Goal: Task Accomplishment & Management: Use online tool/utility

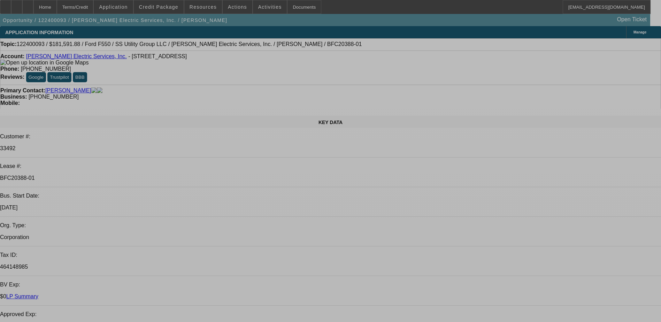
select select "0.1"
select select "0"
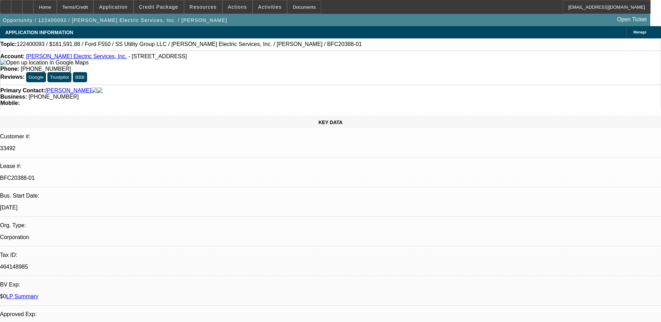
select select "0"
select select "0.1"
select select "0"
select select "0.2"
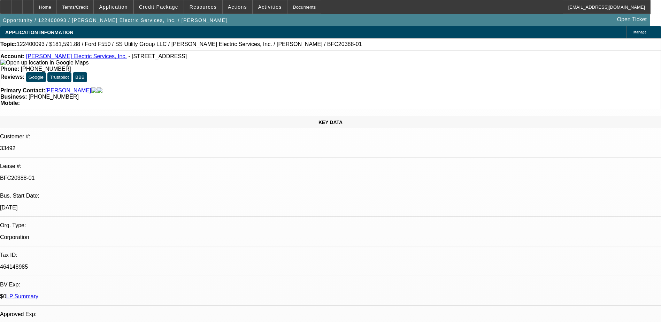
select select "2"
select select "0"
select select "0.15"
select select "0"
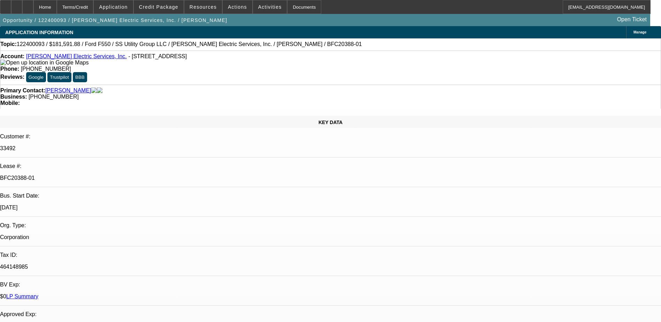
select select "1"
select select "6"
select select "1"
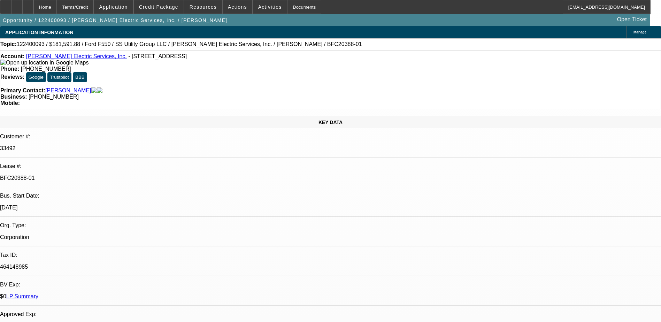
select select "6"
select select "1"
select select "2"
select select "6"
select select "1"
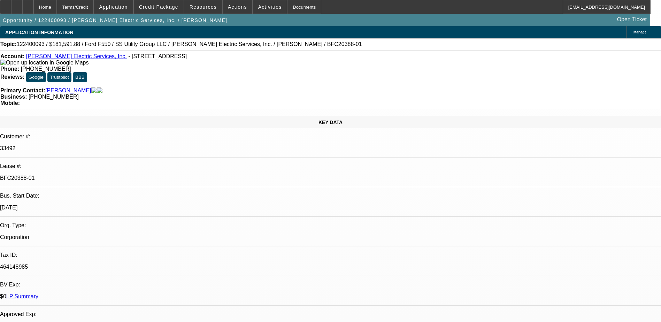
select select "1"
select select "6"
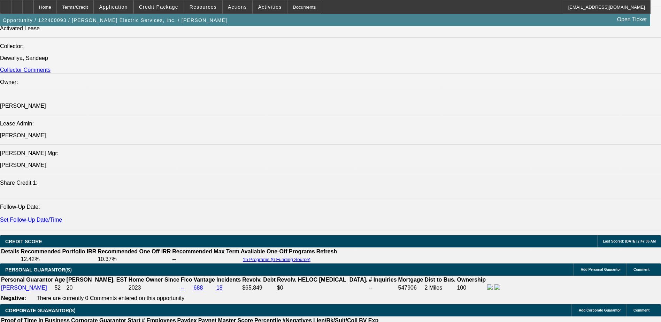
scroll to position [697, 0]
